Goal: Navigation & Orientation: Find specific page/section

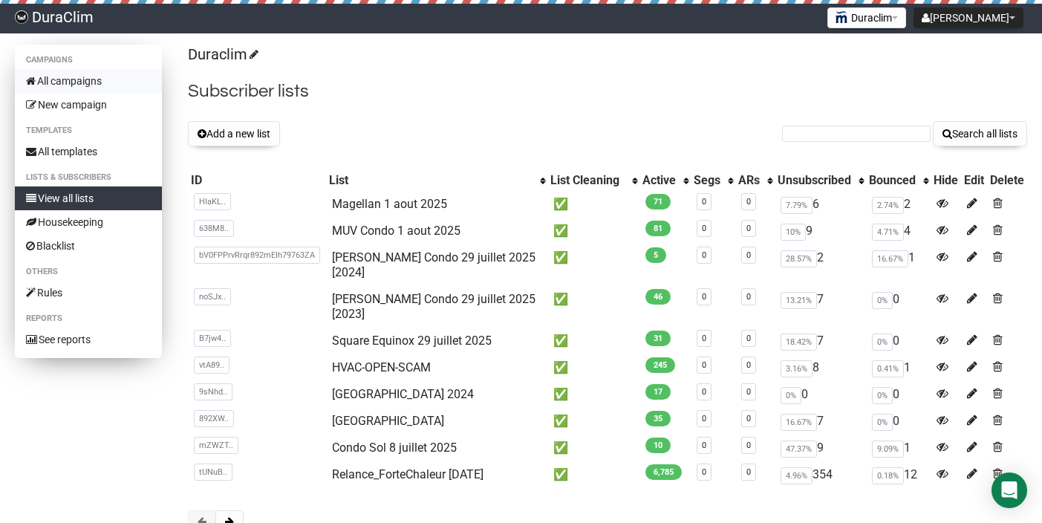
click at [78, 76] on link "All campaigns" at bounding box center [88, 81] width 147 height 24
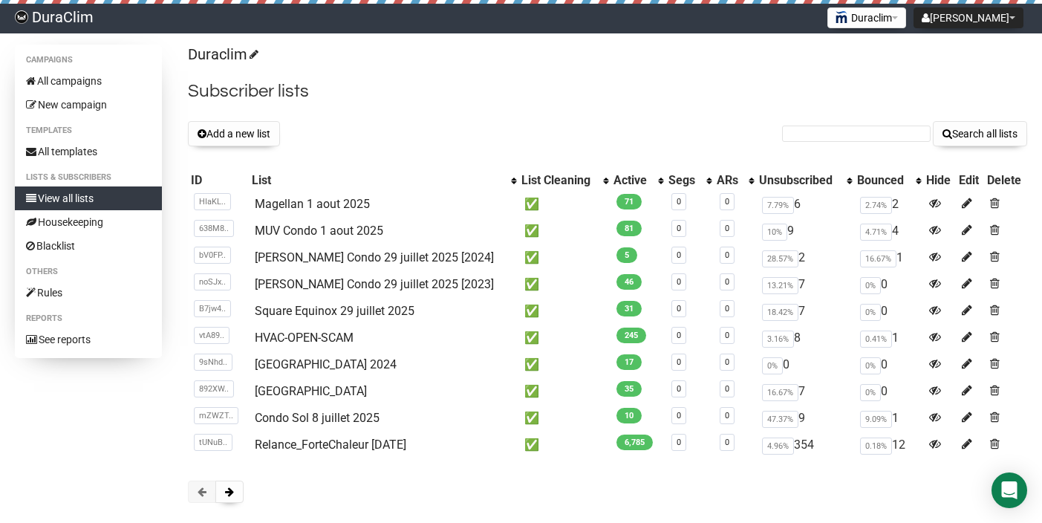
scroll to position [76, 0]
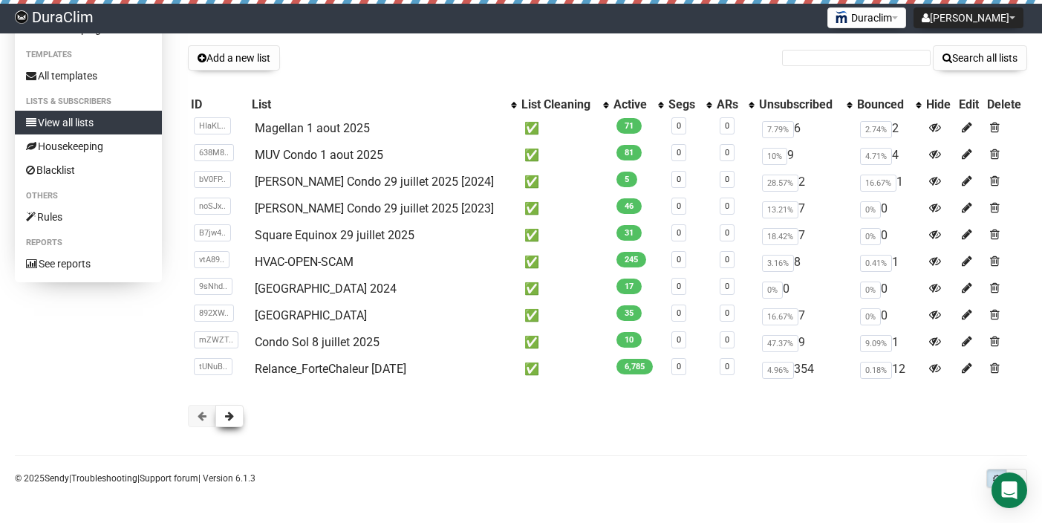
click at [238, 412] on button at bounding box center [229, 416] width 28 height 22
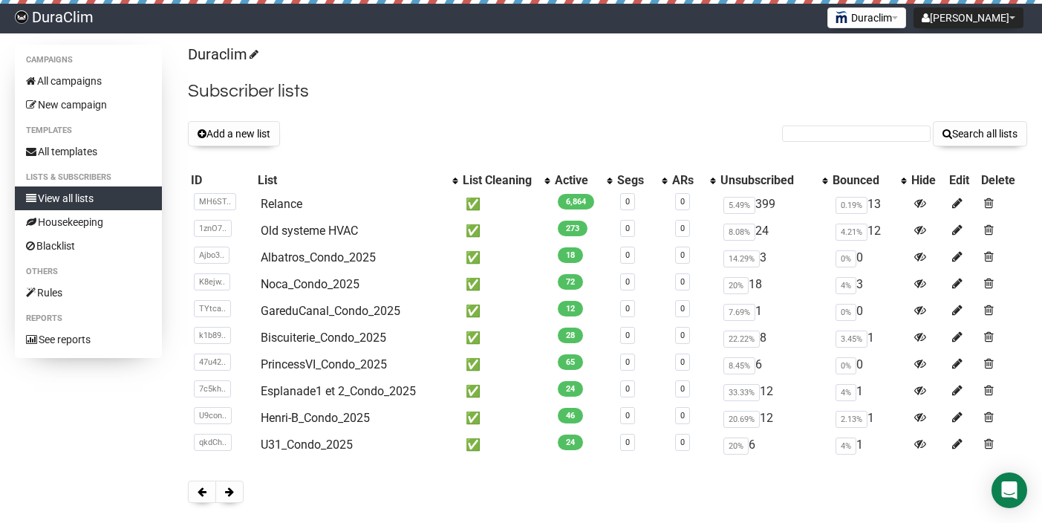
scroll to position [49, 0]
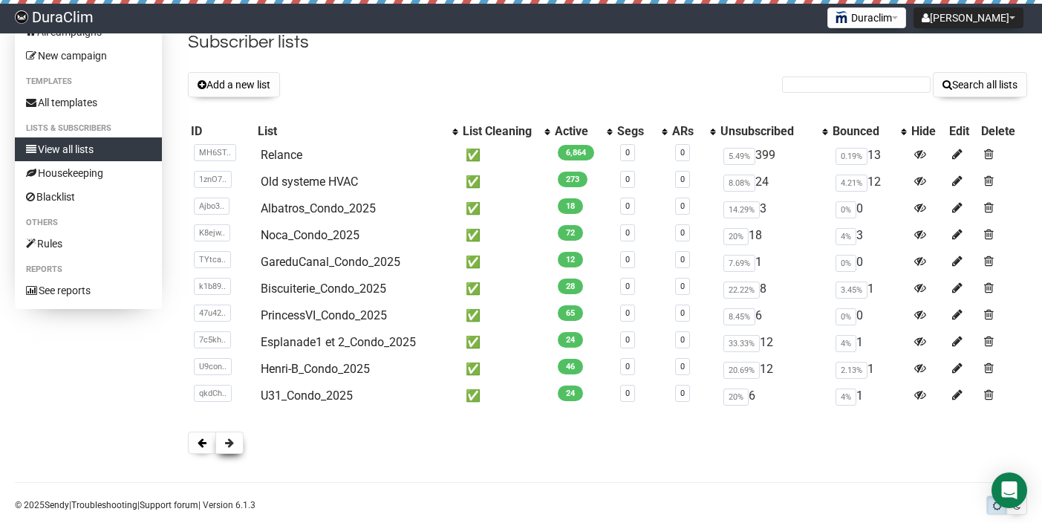
click at [231, 446] on span at bounding box center [229, 442] width 9 height 10
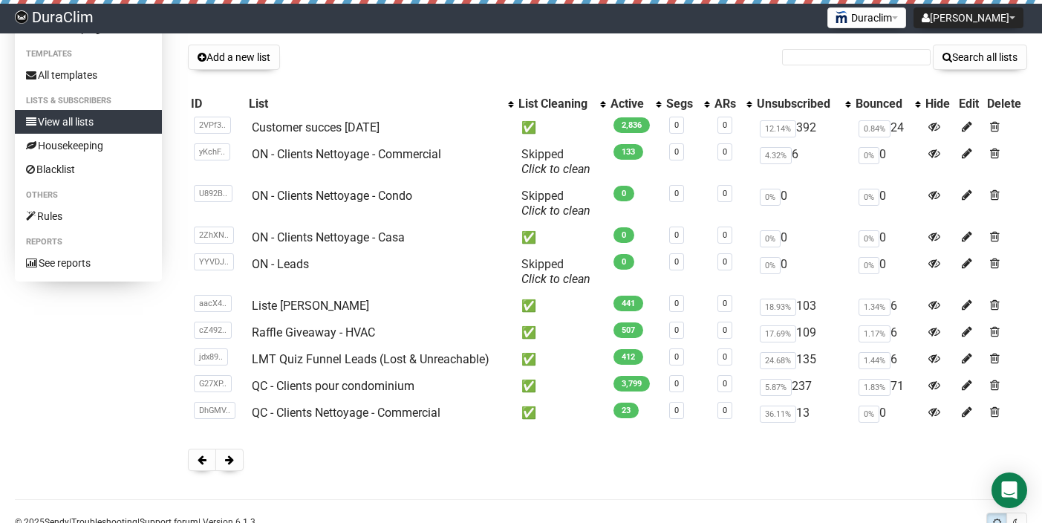
scroll to position [120, 0]
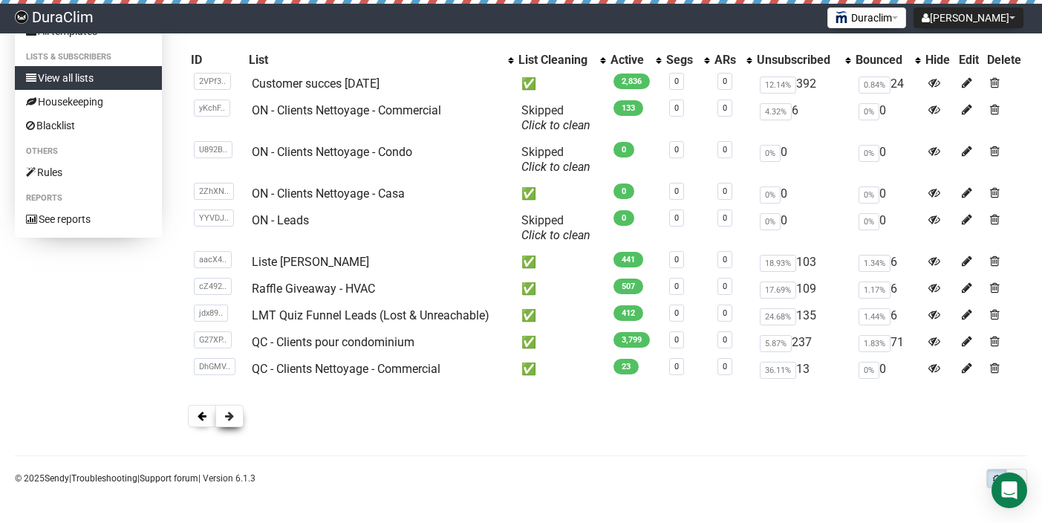
click at [226, 419] on span at bounding box center [229, 416] width 9 height 10
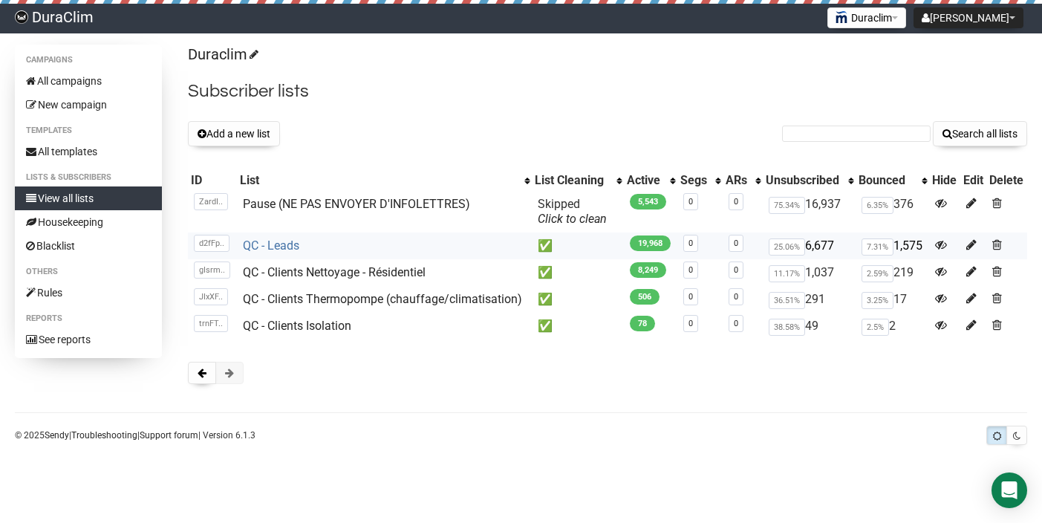
click at [273, 243] on link "QC - Leads" at bounding box center [271, 245] width 56 height 14
